Goal: Information Seeking & Learning: Find contact information

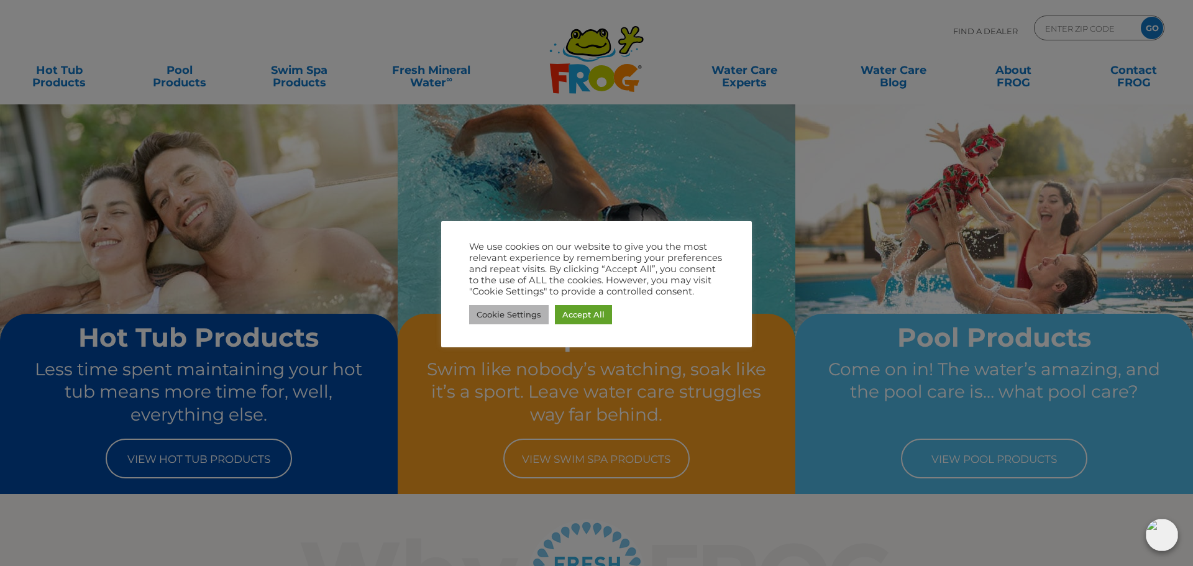
click at [500, 311] on link "Cookie Settings" at bounding box center [509, 314] width 80 height 19
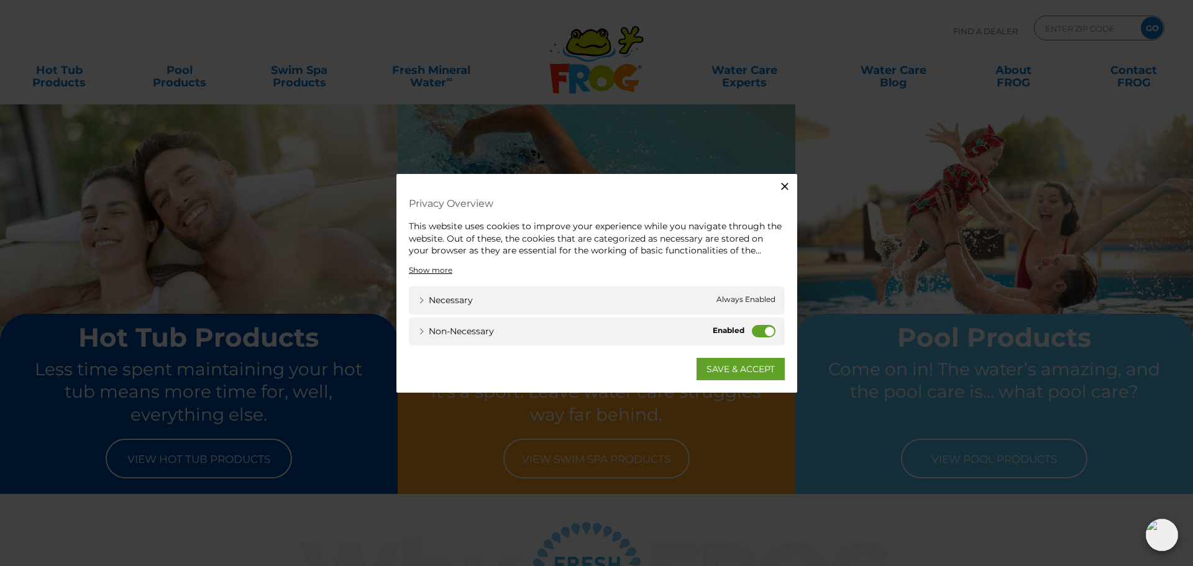
click at [787, 189] on icon "button" at bounding box center [784, 186] width 7 height 7
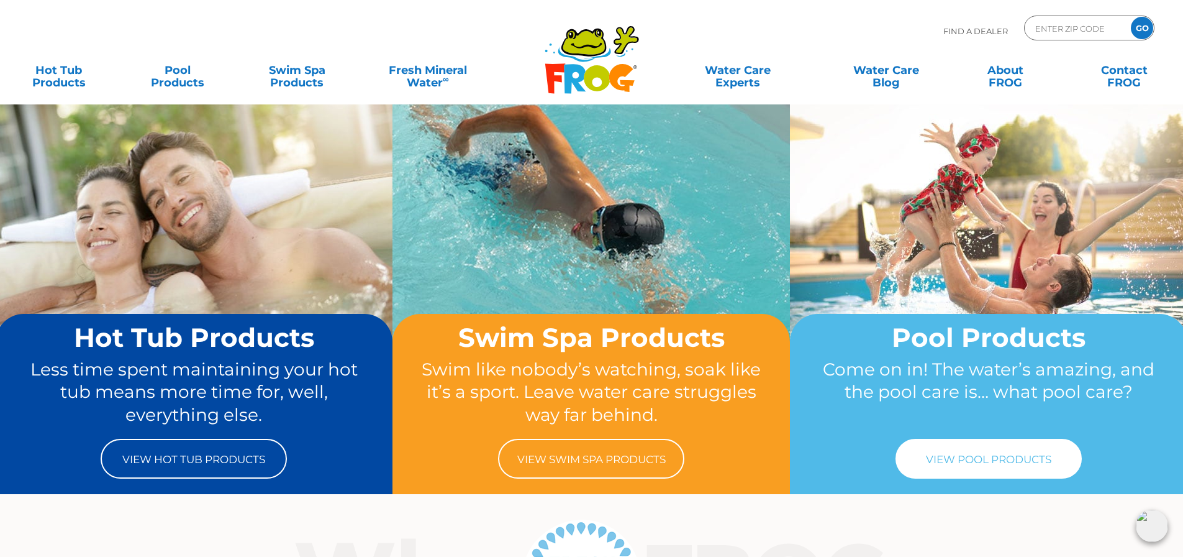
click at [922, 447] on link "View Pool Products" at bounding box center [989, 459] width 186 height 40
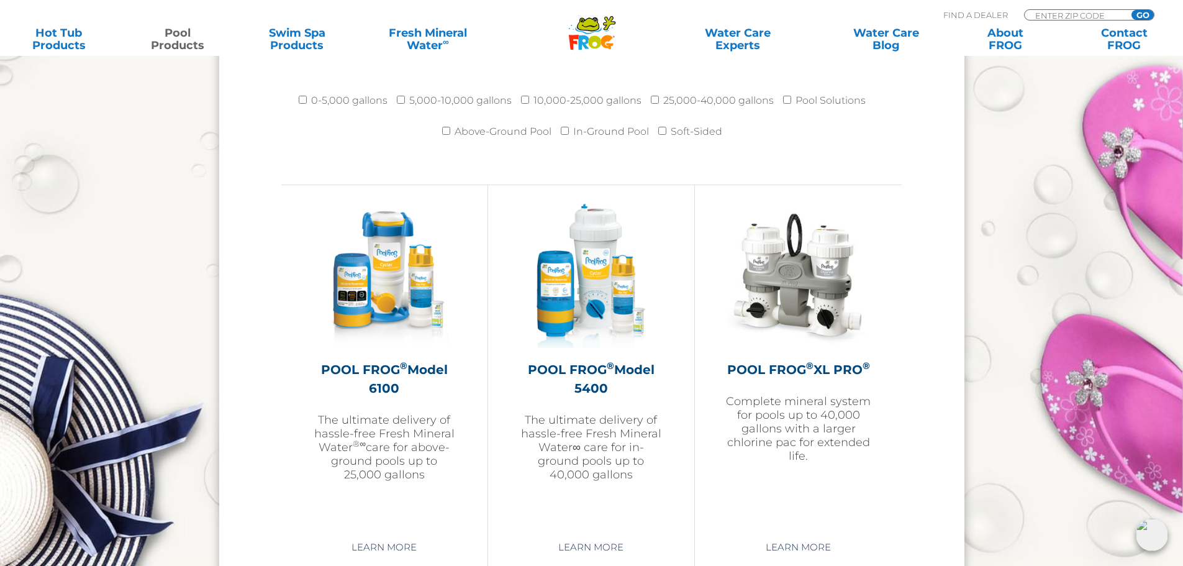
scroll to position [1739, 0]
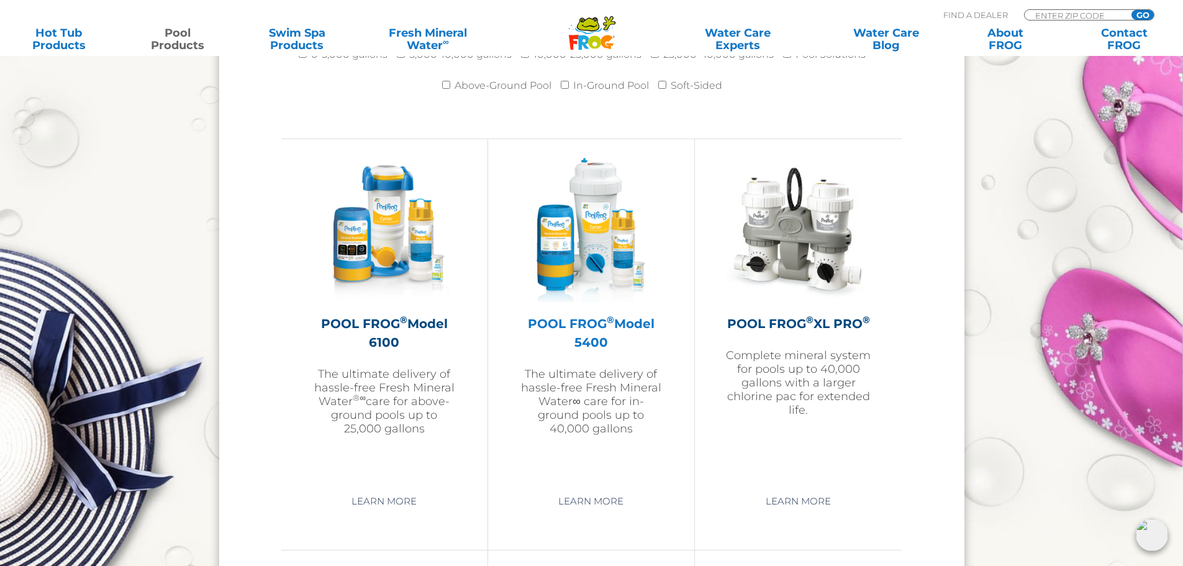
click at [571, 324] on h2 "POOL FROG ® Model 5400" at bounding box center [591, 332] width 144 height 37
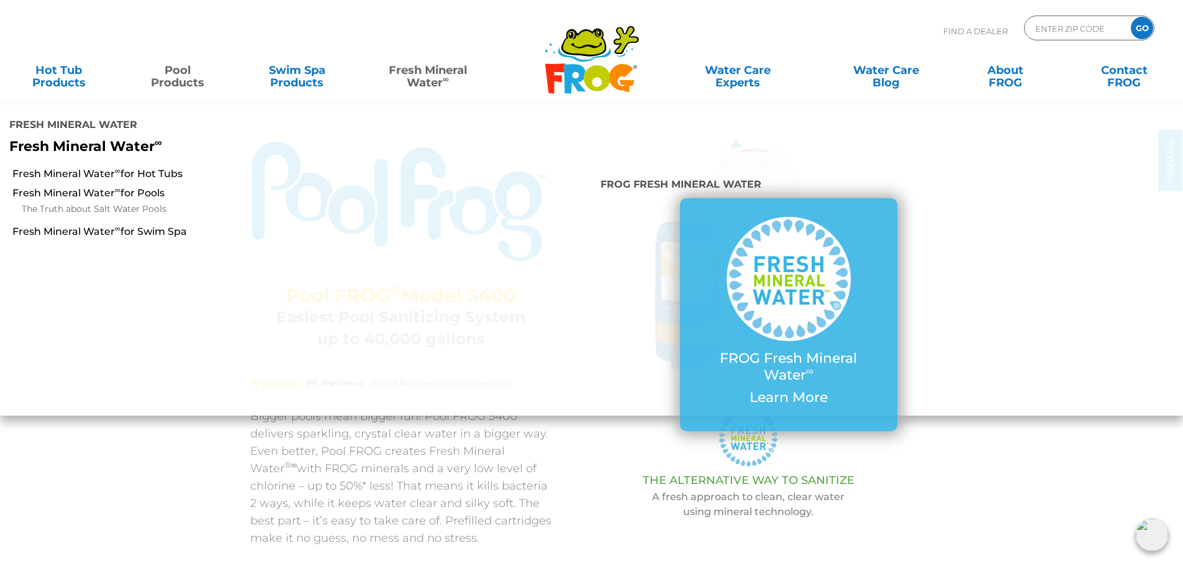
click at [433, 66] on link "Fresh Mineral Water ∞" at bounding box center [428, 70] width 116 height 25
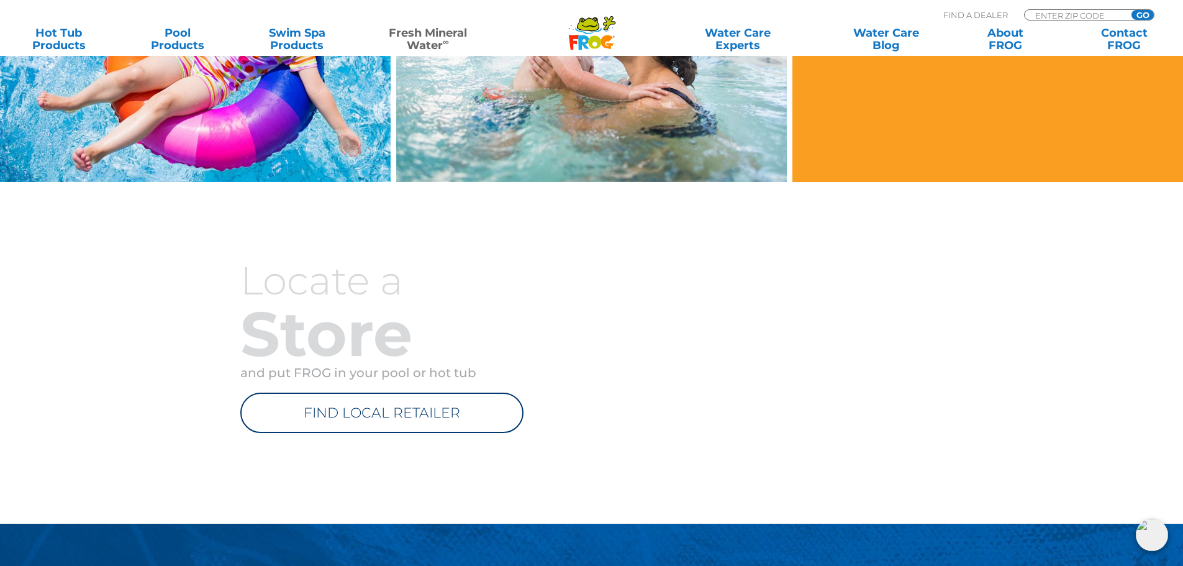
scroll to position [1367, 0]
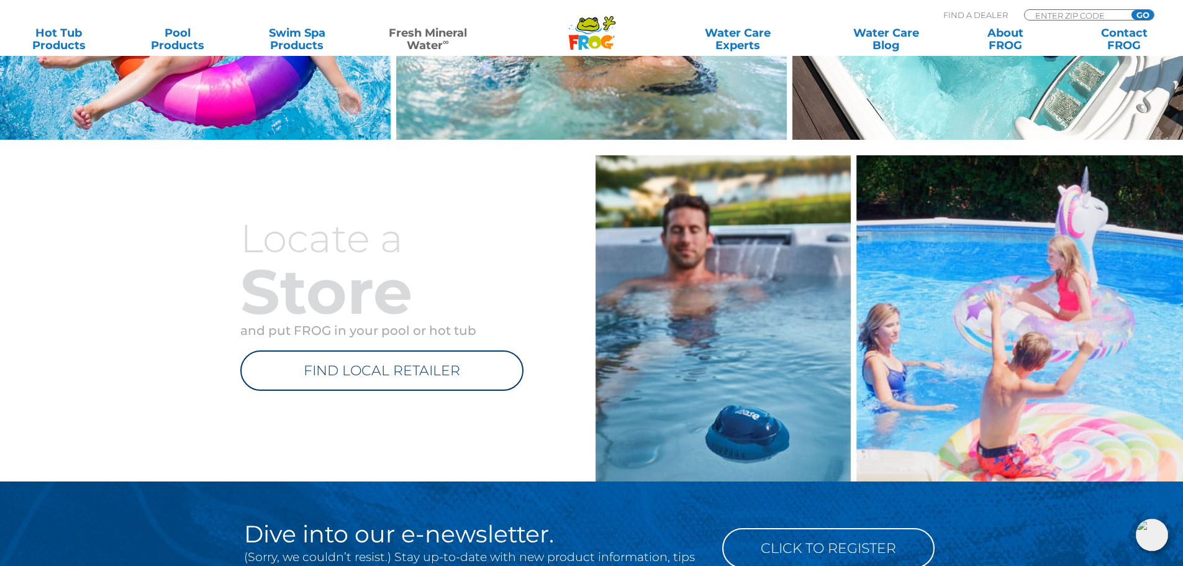
click at [427, 363] on link "FIND LOCAL RETAILER" at bounding box center [381, 370] width 283 height 40
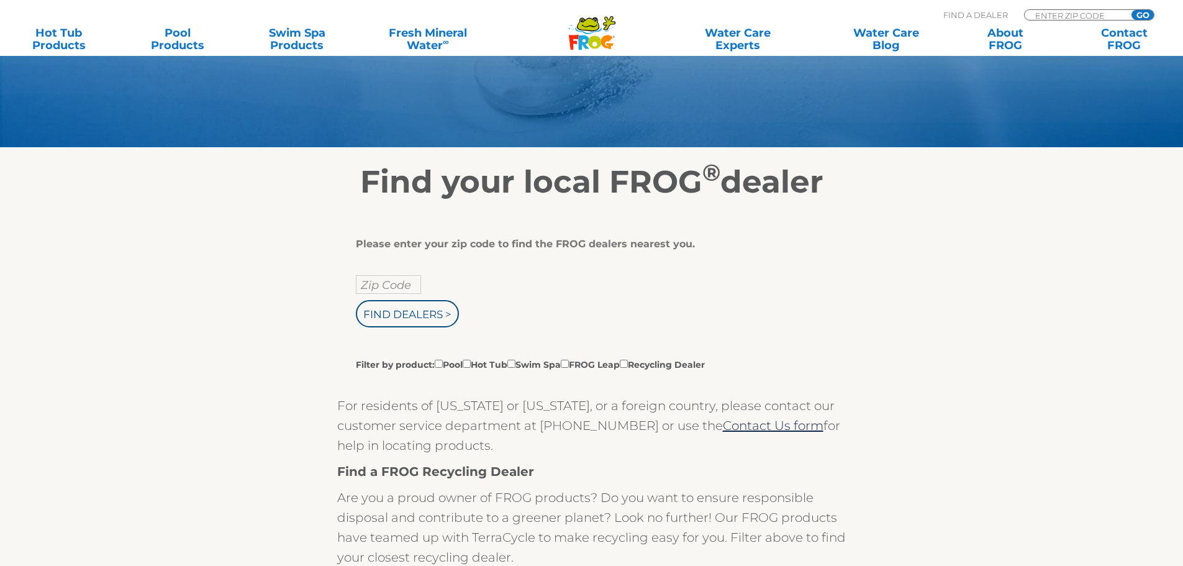
scroll to position [124, 0]
click at [404, 289] on input "text" at bounding box center [388, 284] width 65 height 19
type input "85748"
click at [419, 306] on input "Find Dealers >" at bounding box center [407, 312] width 103 height 27
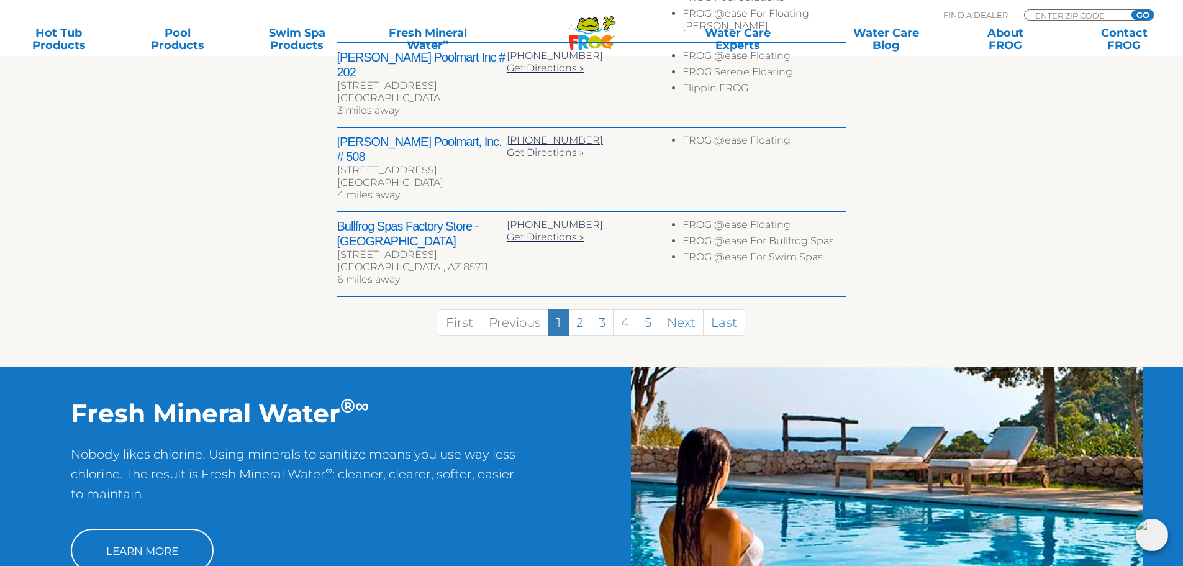
scroll to position [808, 0]
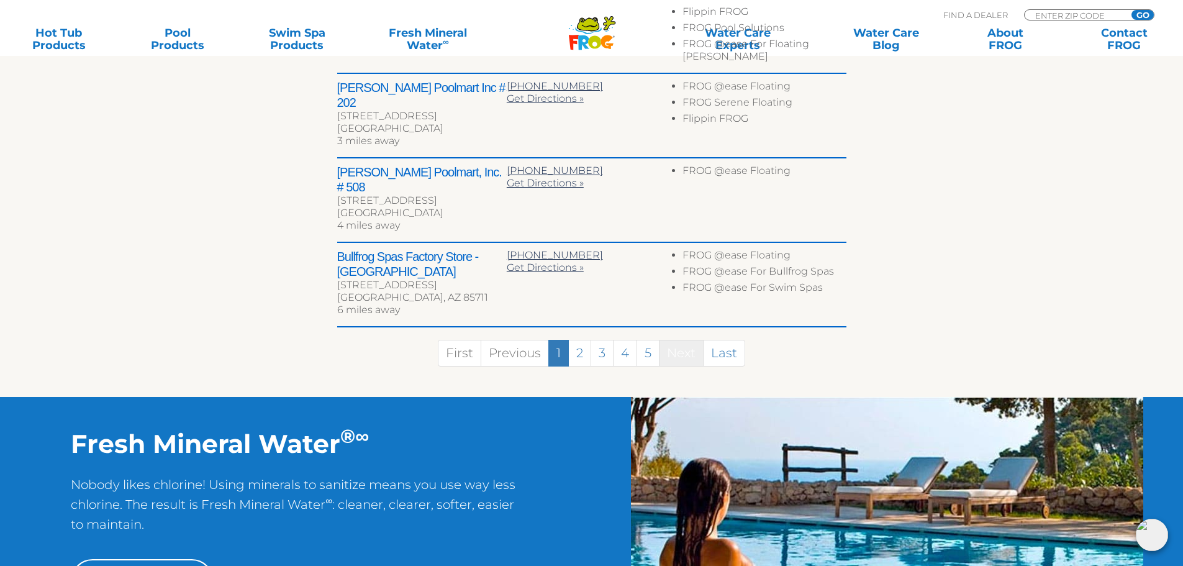
click at [679, 340] on link "Next" at bounding box center [681, 353] width 45 height 27
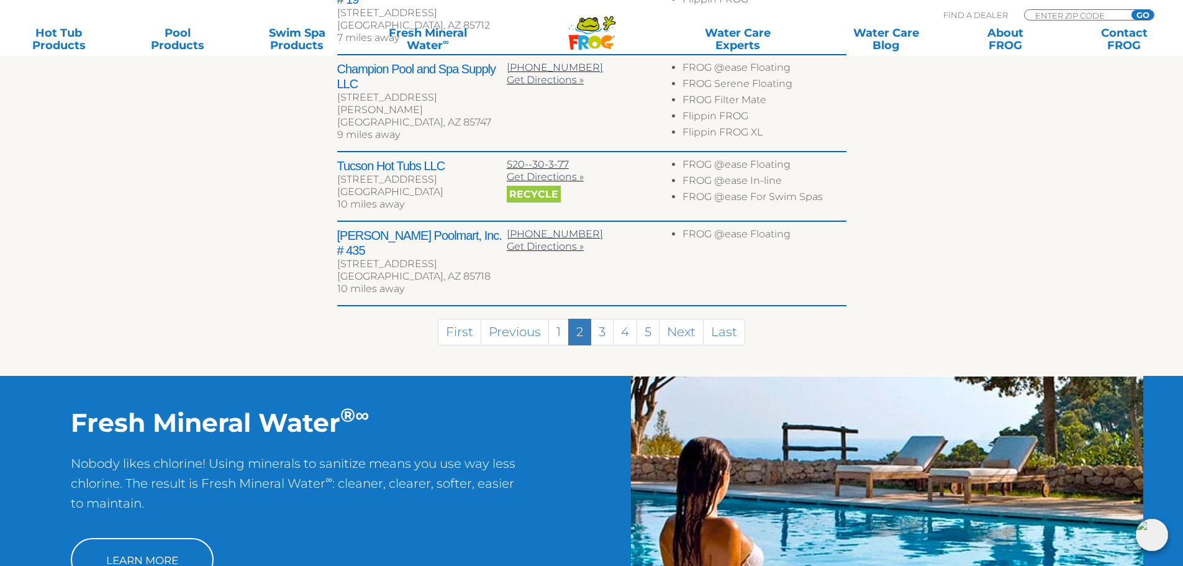
scroll to position [753, 0]
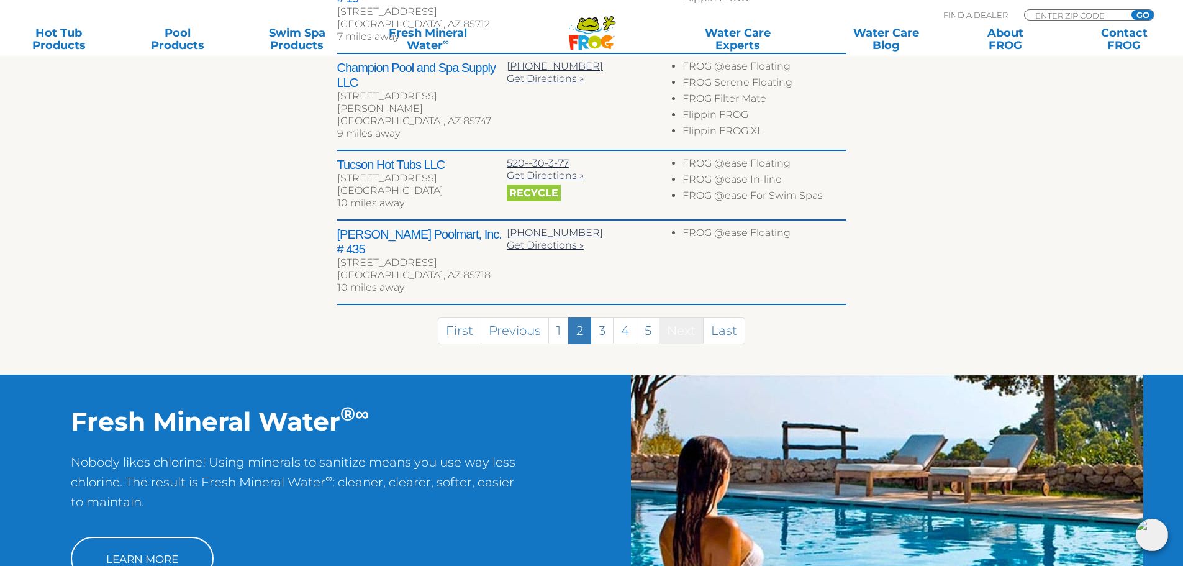
click at [675, 317] on link "Next" at bounding box center [681, 330] width 45 height 27
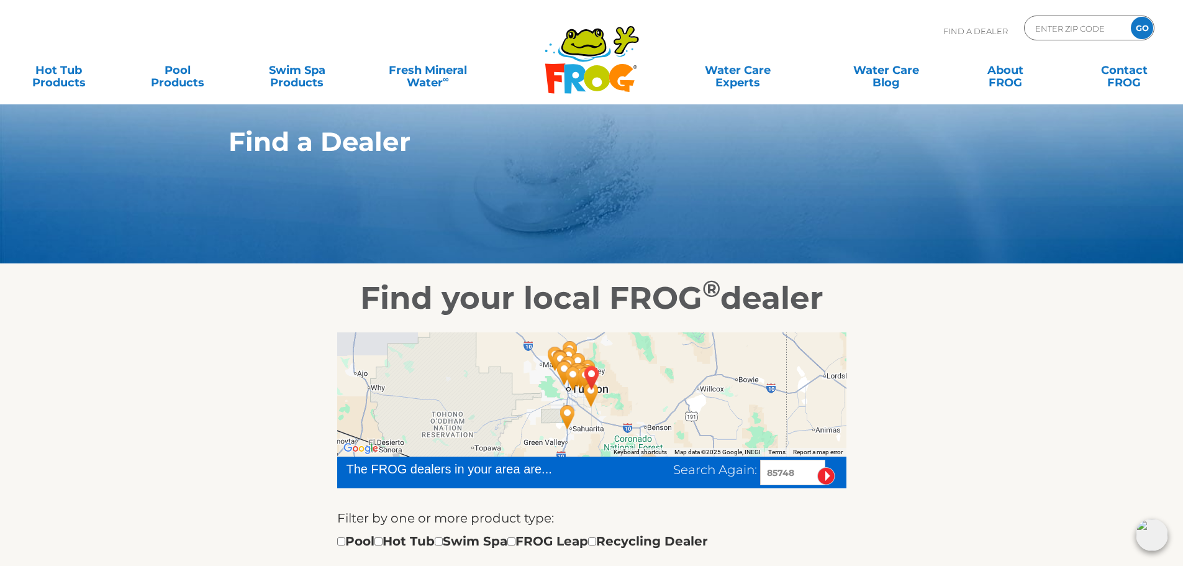
scroll to position [0, 0]
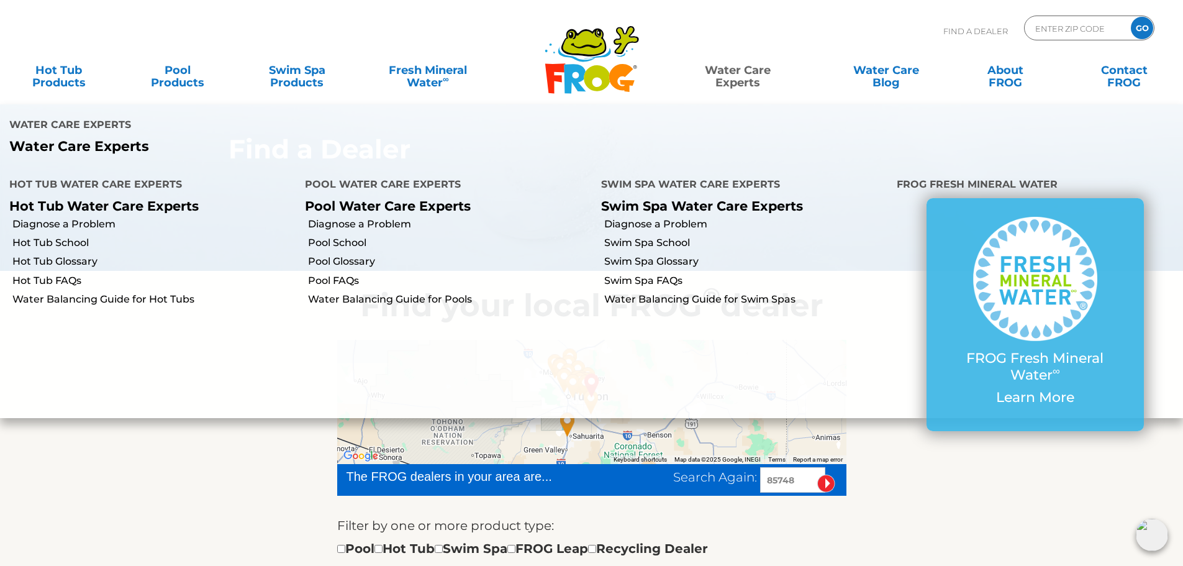
click at [719, 68] on link "Water Care Experts" at bounding box center [738, 70] width 150 height 25
